Goal: Task Accomplishment & Management: Manage account settings

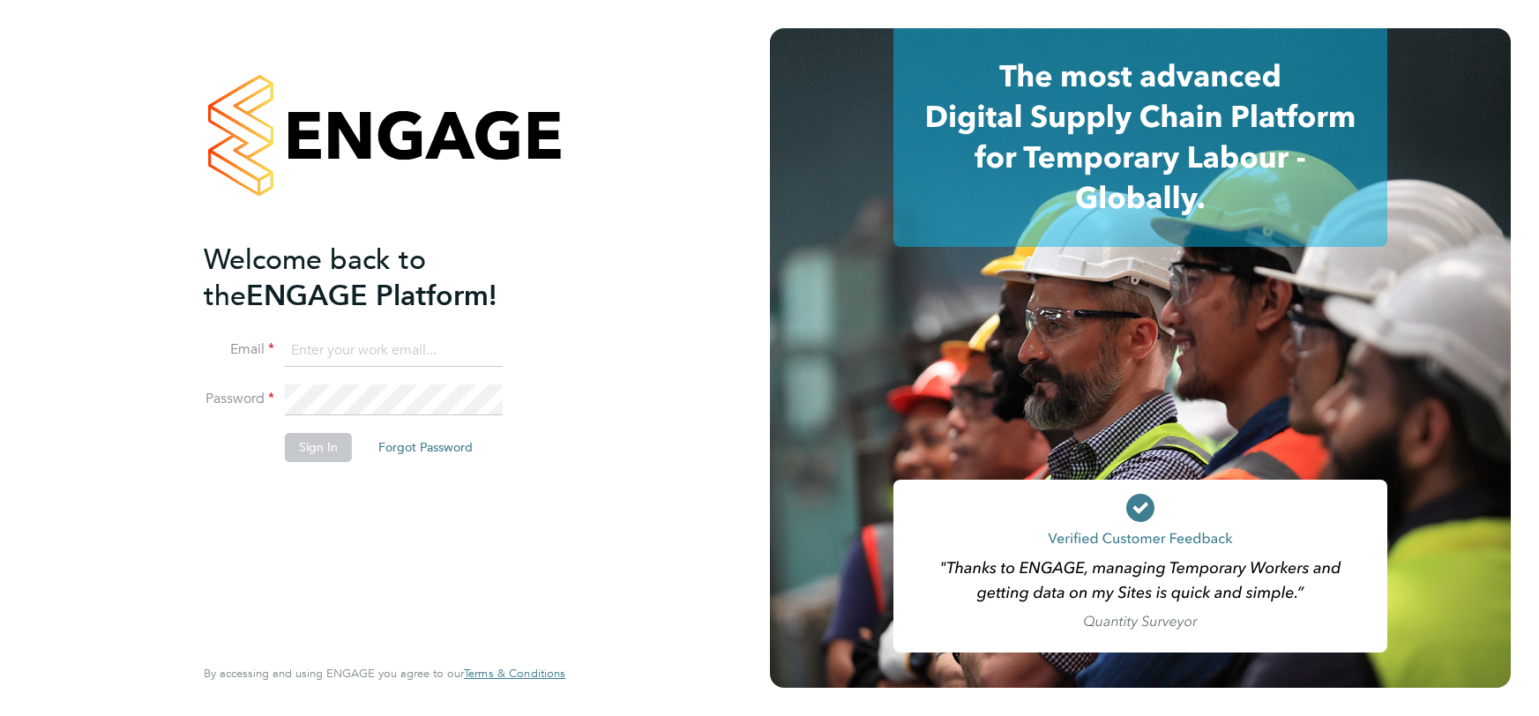
type input "[PERSON_NAME][EMAIL_ADDRESS][PERSON_NAME][DOMAIN_NAME]"
click at [311, 437] on button "Sign In" at bounding box center [318, 447] width 67 height 28
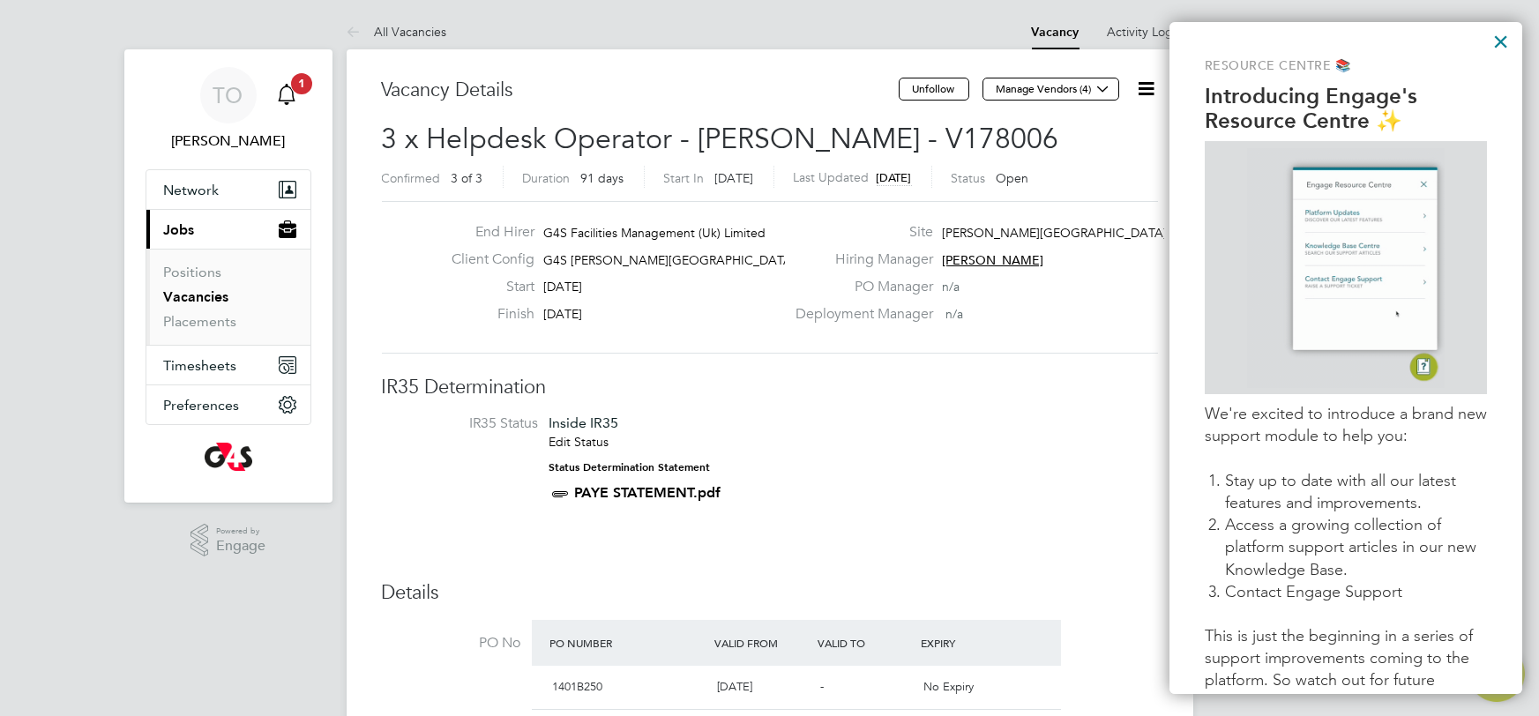
click at [291, 93] on icon "Main navigation" at bounding box center [286, 94] width 21 height 21
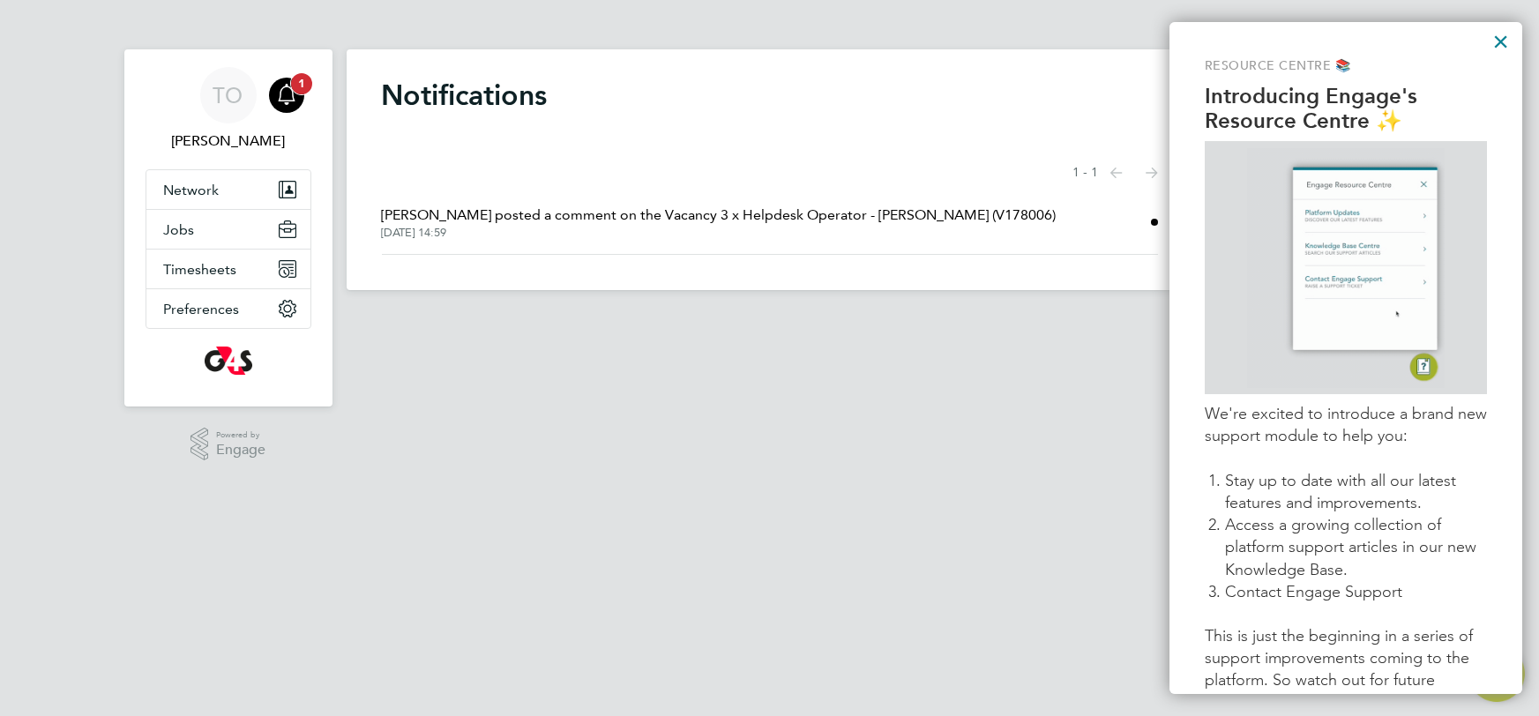
click at [291, 93] on icon "Main navigation" at bounding box center [286, 94] width 21 height 21
click at [1499, 44] on button "×" at bounding box center [1500, 41] width 17 height 28
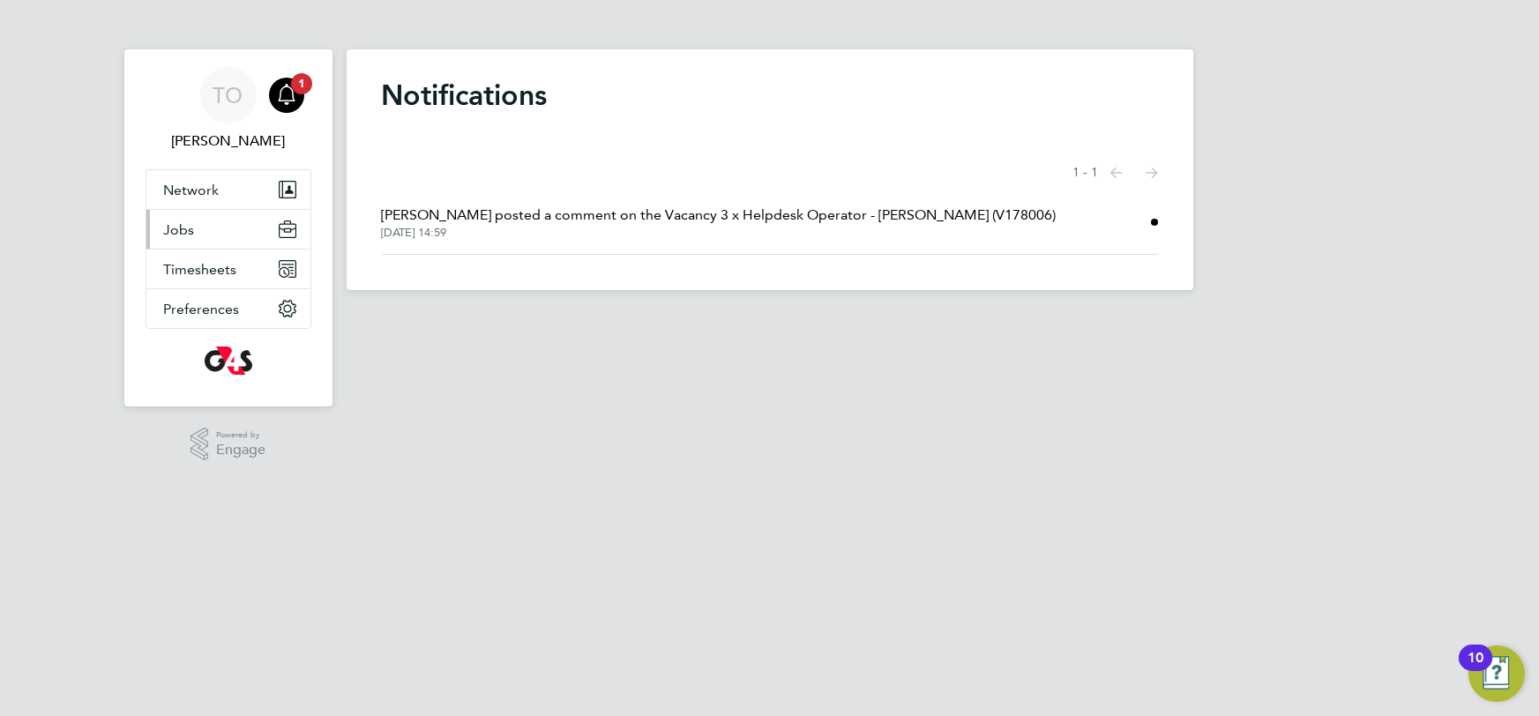
click at [170, 228] on span "Jobs" at bounding box center [179, 229] width 31 height 17
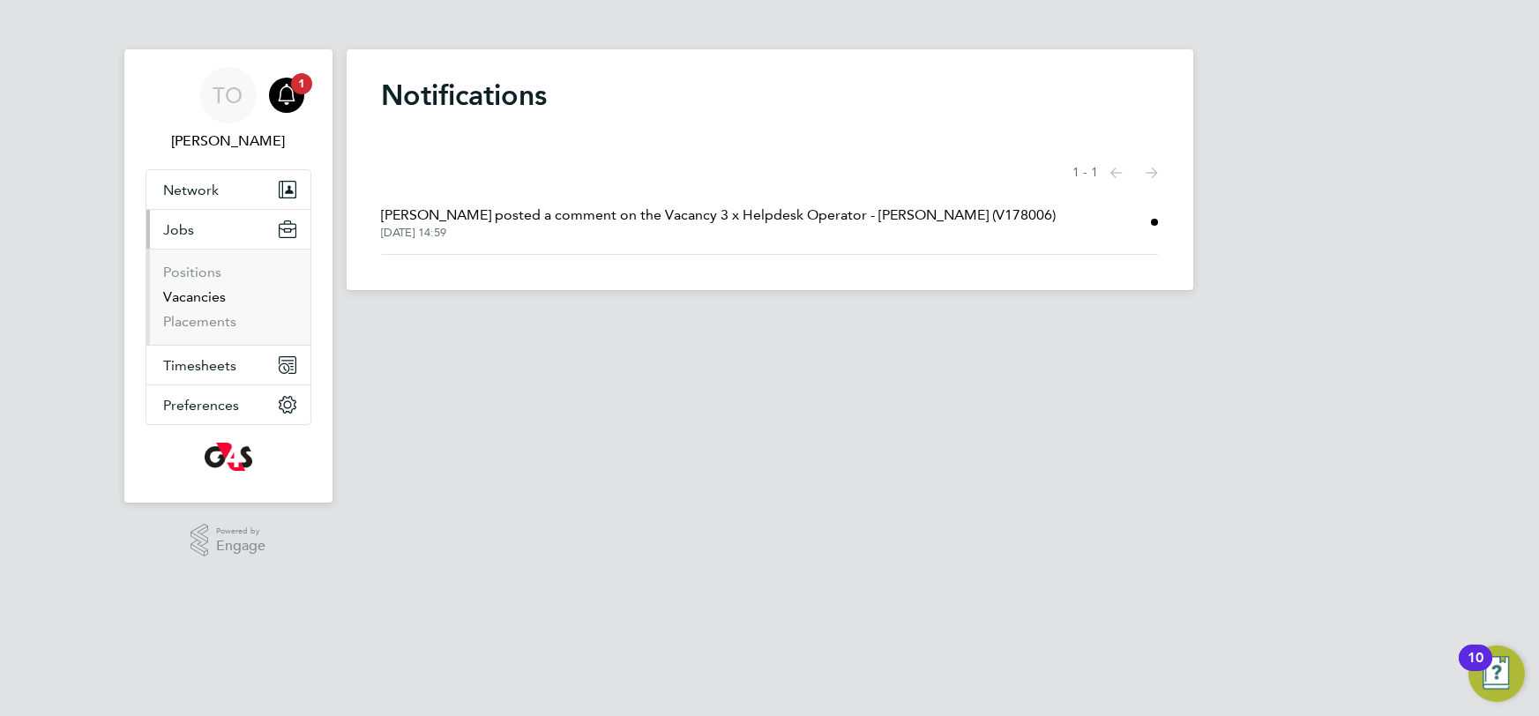
click at [183, 291] on link "Vacancies" at bounding box center [195, 296] width 63 height 17
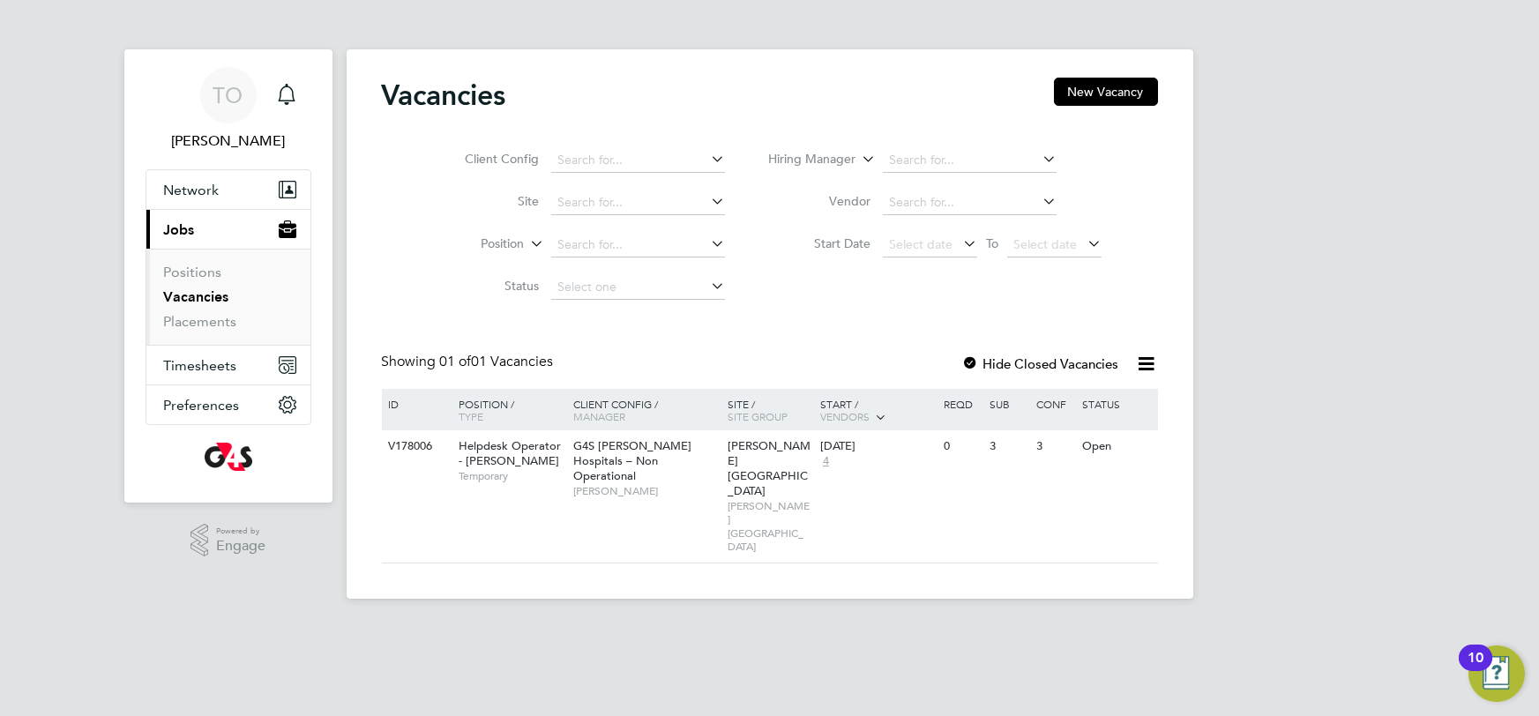
click at [1468, 664] on div "10" at bounding box center [1476, 669] width 16 height 23
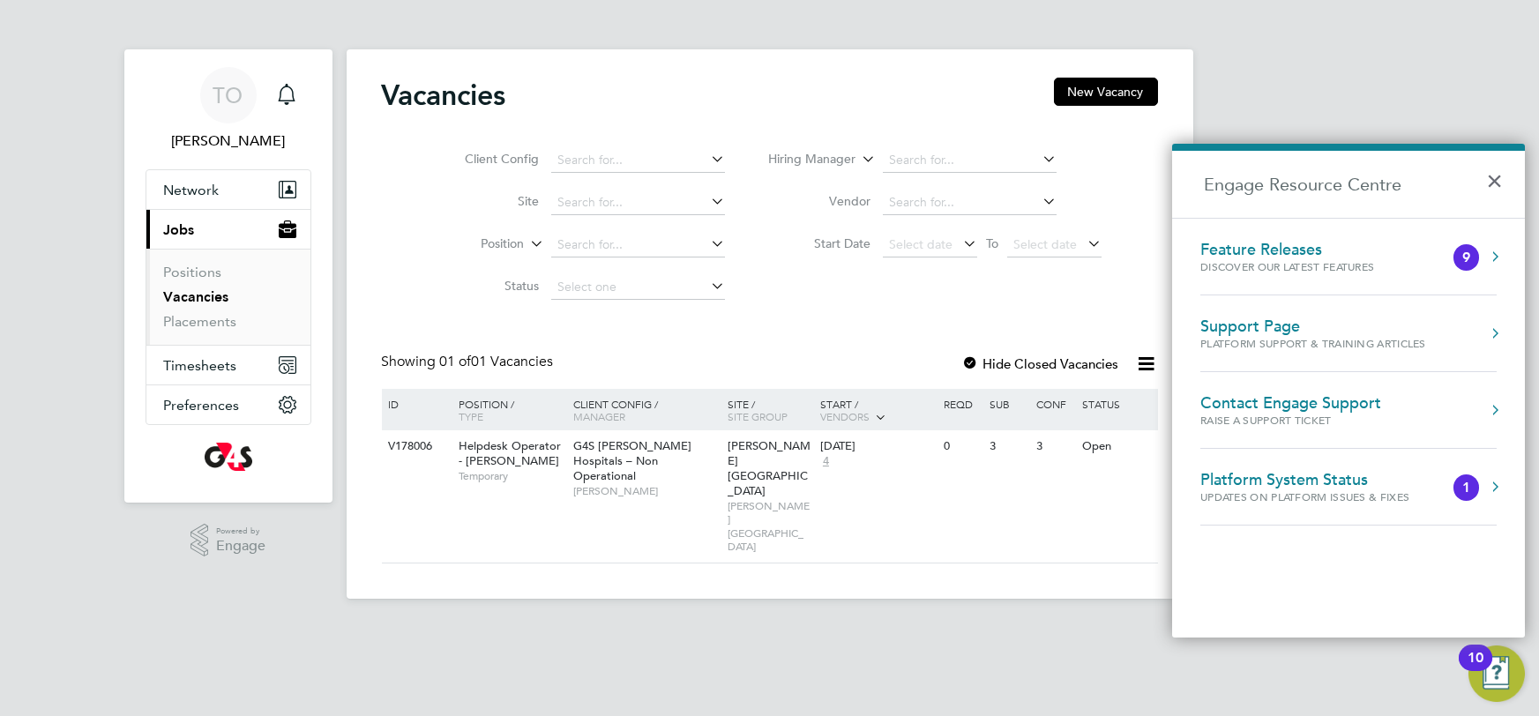
click at [975, 627] on html "TO Tracy Omalley Notifications Applications: Network Sites Workers Current page…" at bounding box center [769, 313] width 1539 height 627
click at [1491, 170] on button "×" at bounding box center [1499, 175] width 26 height 39
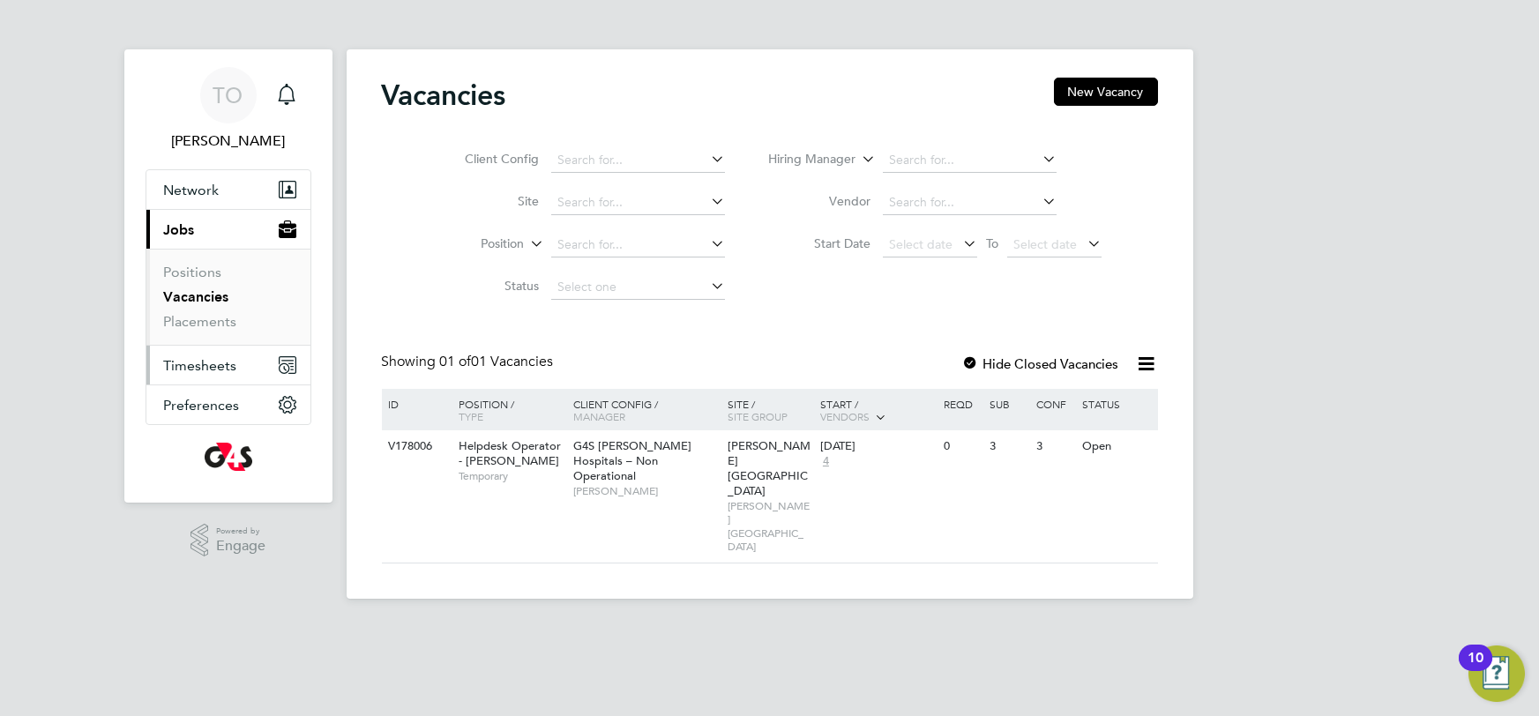
click at [194, 364] on span "Timesheets" at bounding box center [200, 365] width 73 height 17
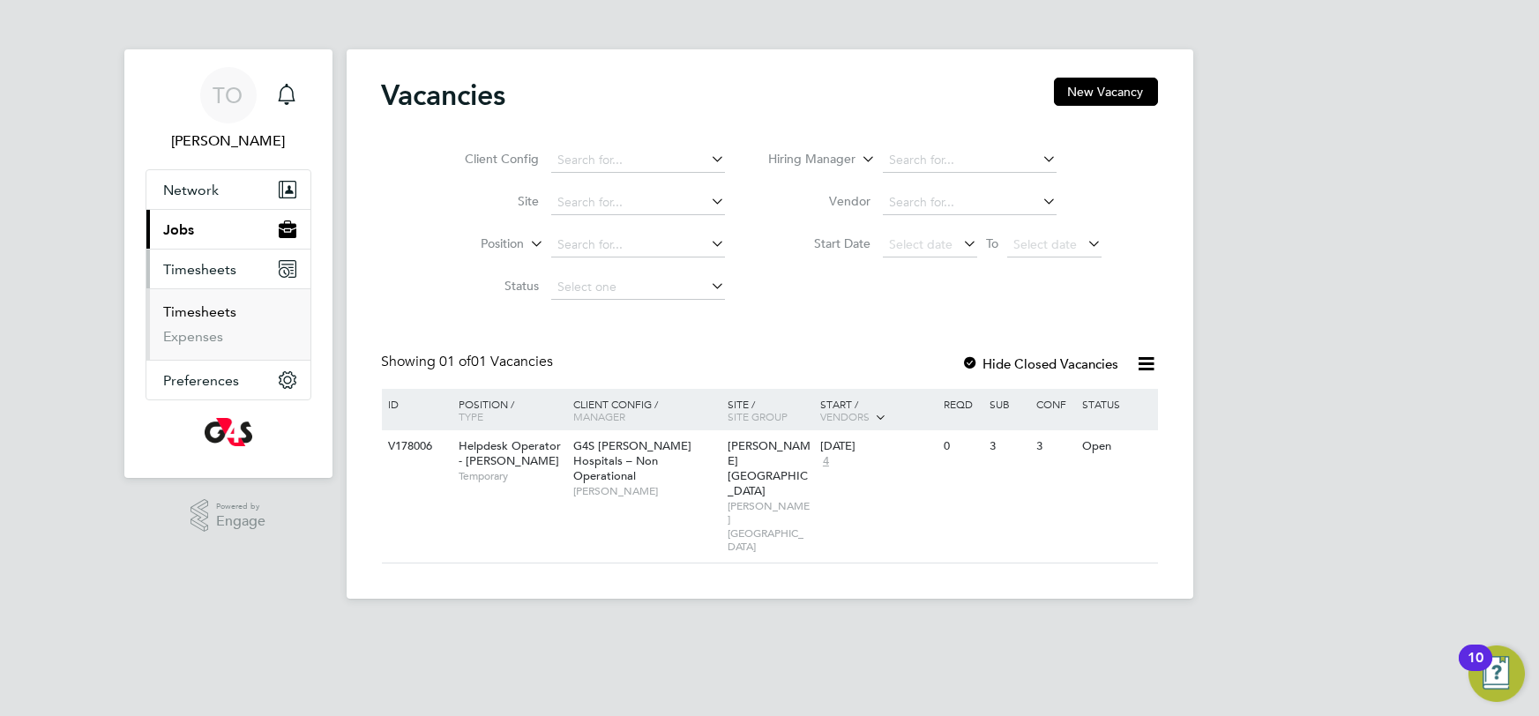
click at [213, 310] on link "Timesheets" at bounding box center [200, 311] width 73 height 17
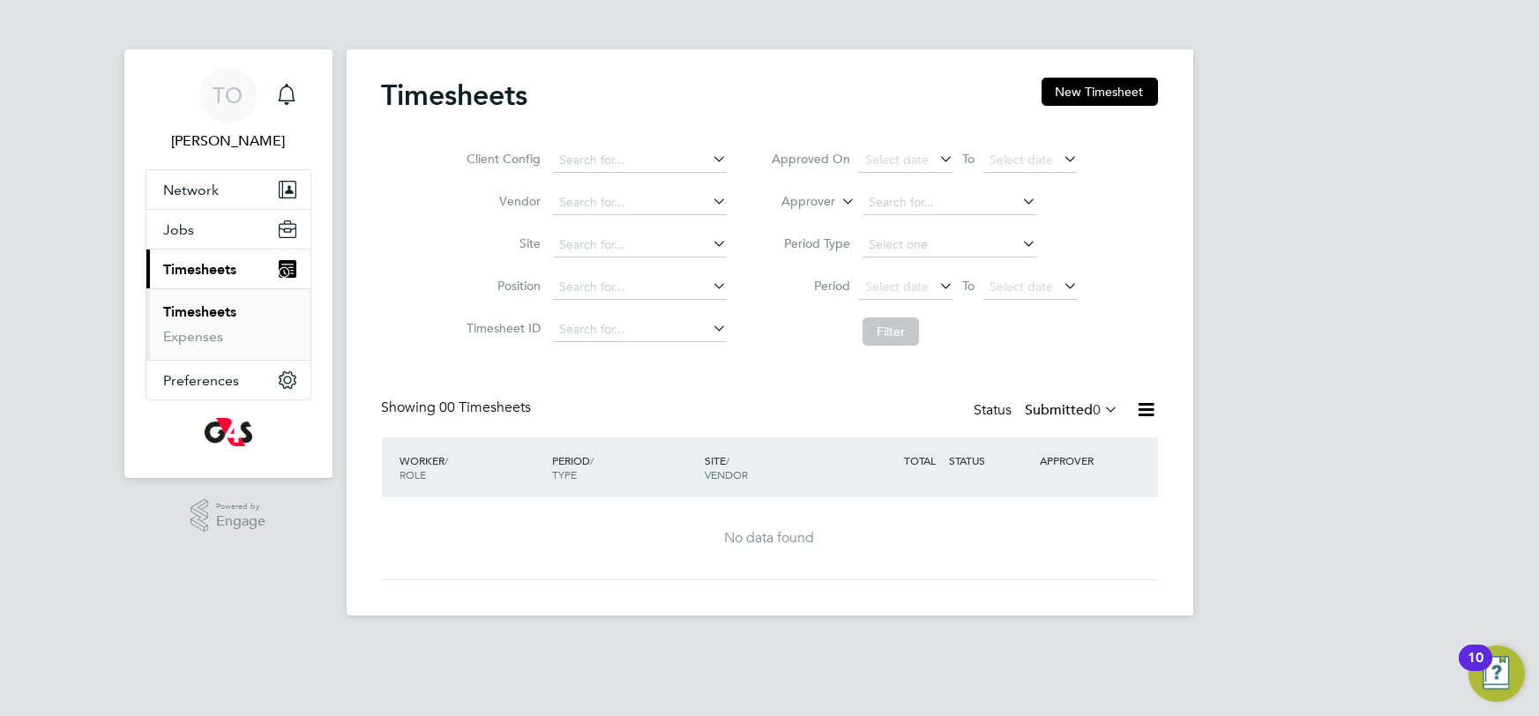
click at [210, 310] on link "Timesheets" at bounding box center [200, 311] width 73 height 17
click at [176, 229] on span "Jobs" at bounding box center [179, 229] width 31 height 17
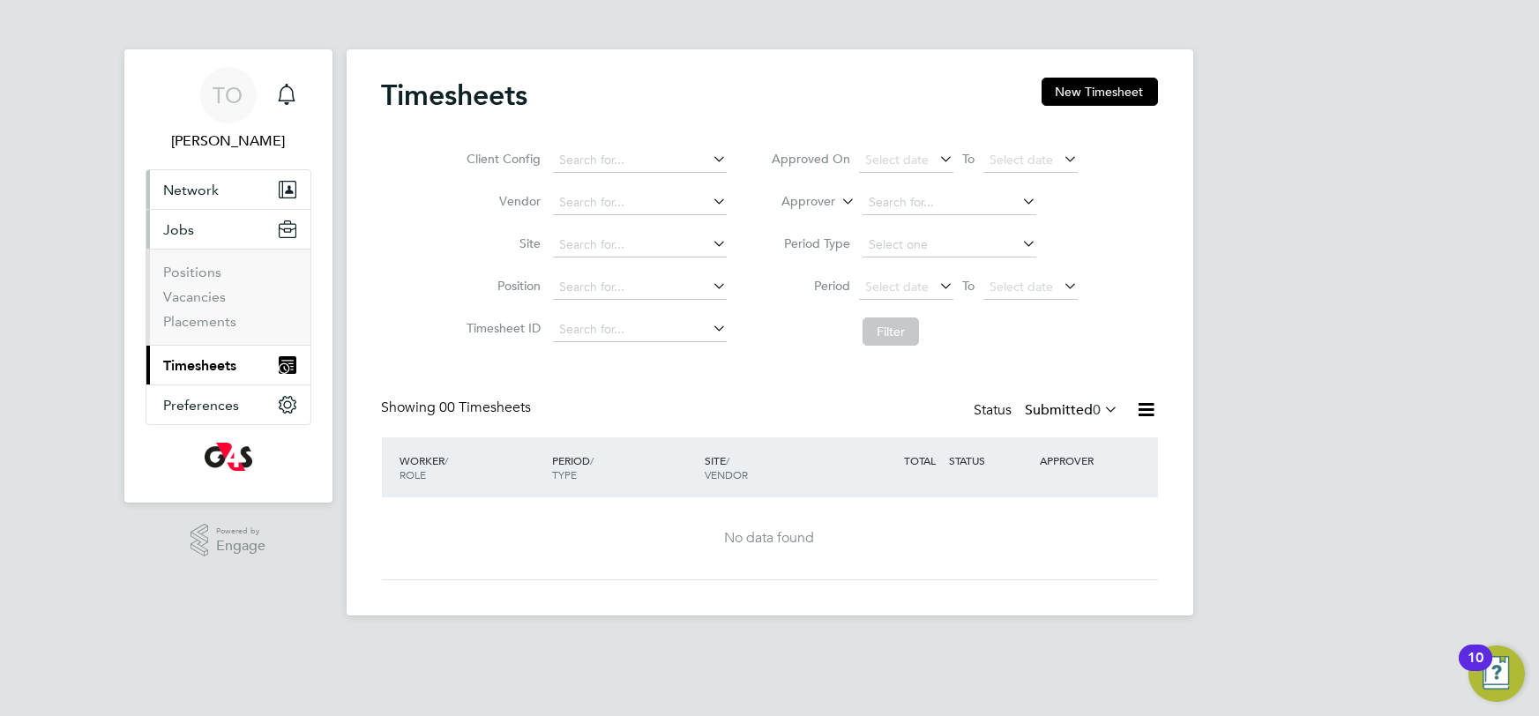
click at [184, 183] on span "Network" at bounding box center [192, 190] width 56 height 17
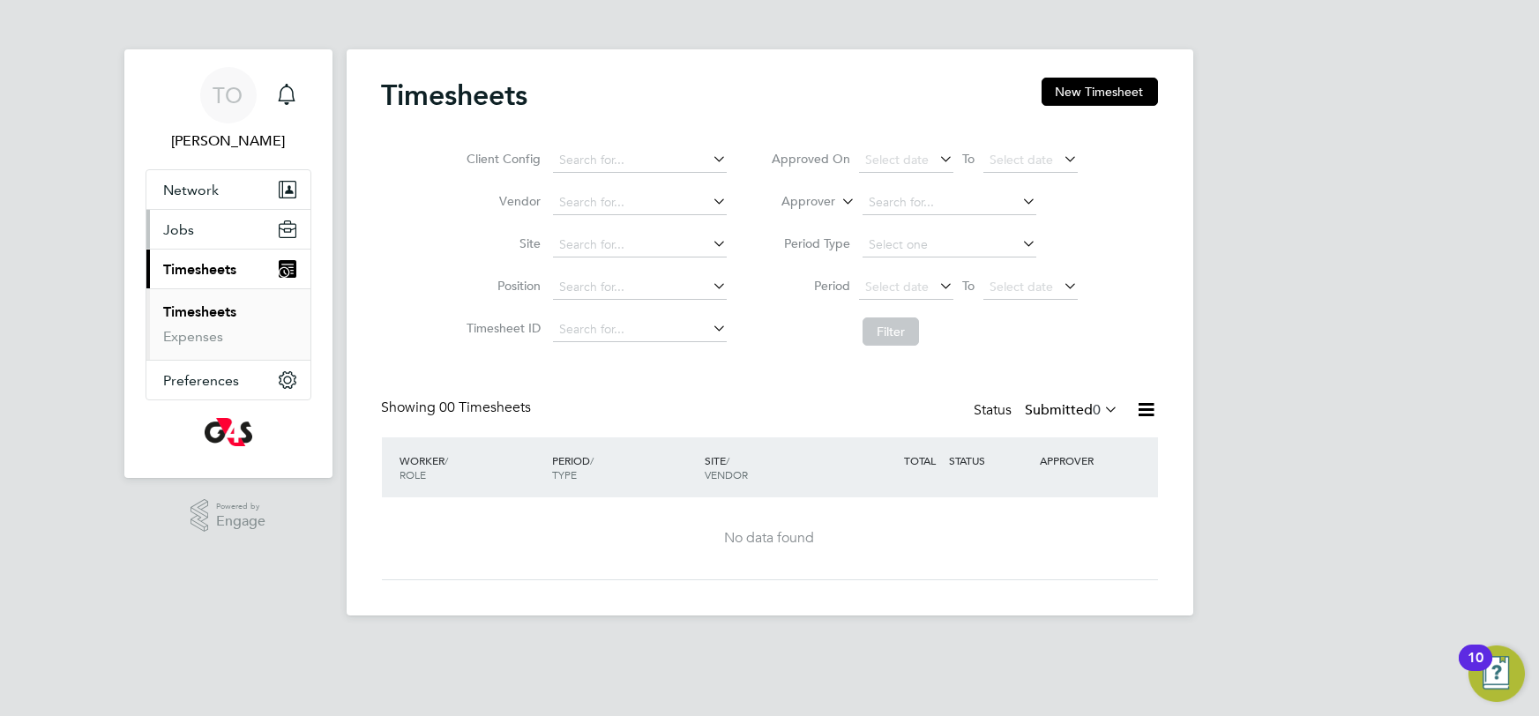
click at [183, 228] on span "Jobs" at bounding box center [179, 229] width 31 height 17
click at [204, 269] on span "Timesheets" at bounding box center [200, 269] width 73 height 17
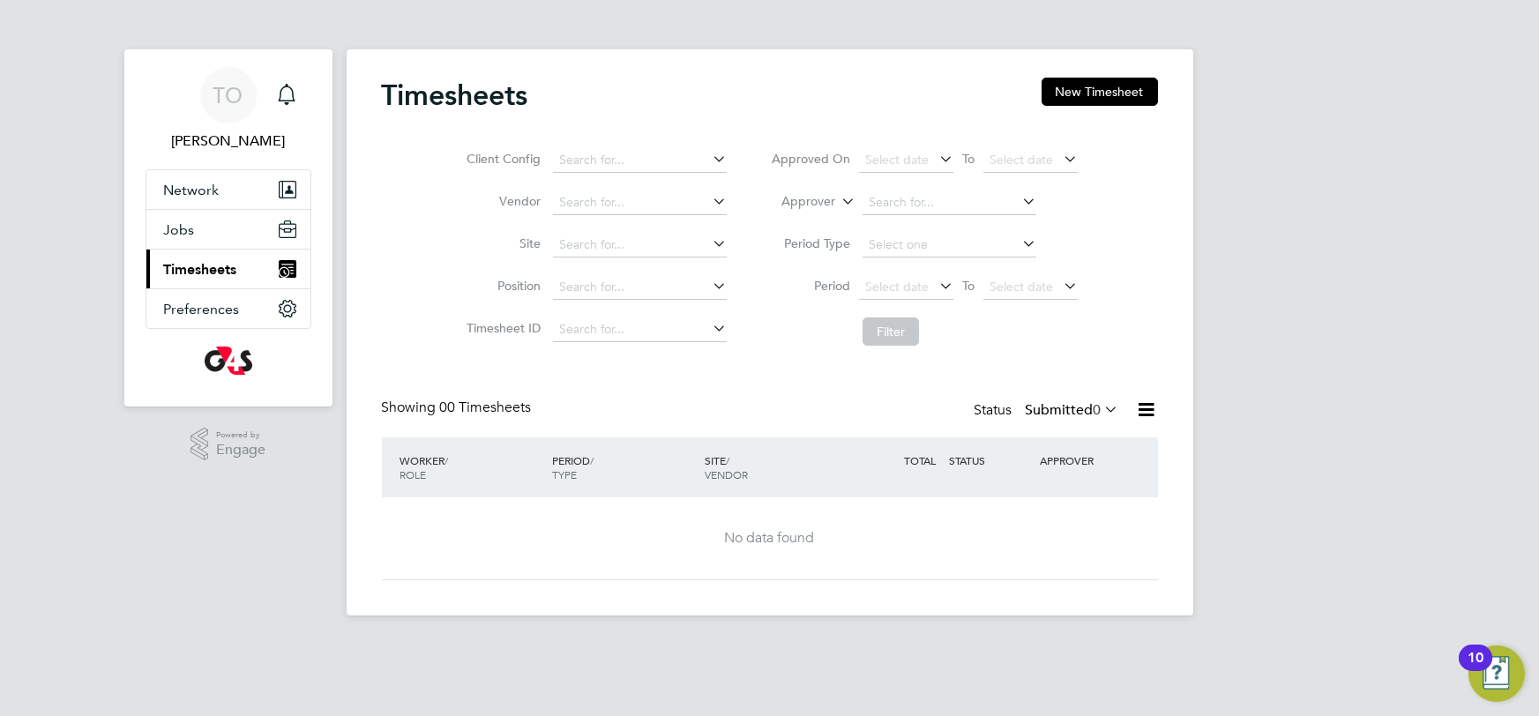
click at [204, 273] on span "Timesheets" at bounding box center [200, 269] width 73 height 17
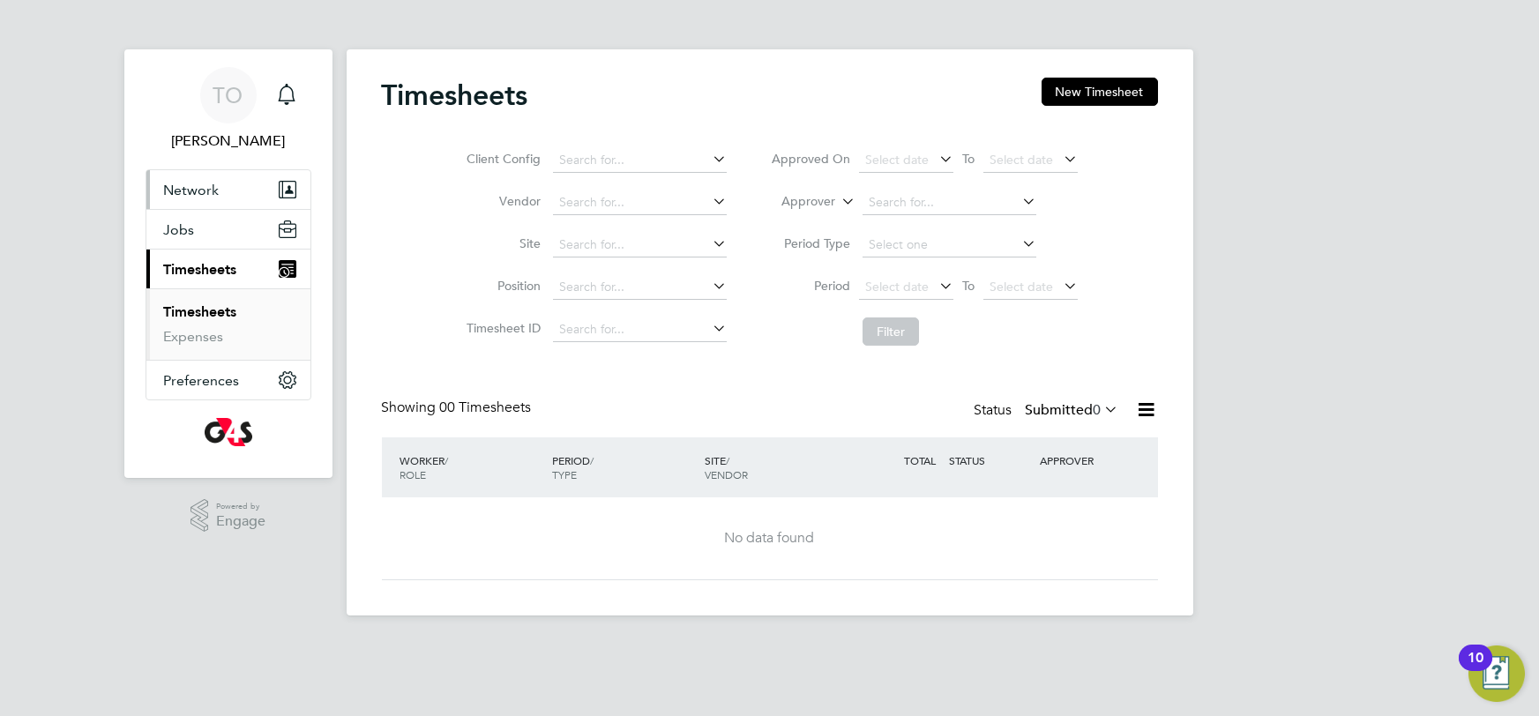
click at [195, 193] on span "Network" at bounding box center [192, 190] width 56 height 17
click at [191, 258] on link "Workers" at bounding box center [191, 257] width 54 height 17
